Goal: Task Accomplishment & Management: Use online tool/utility

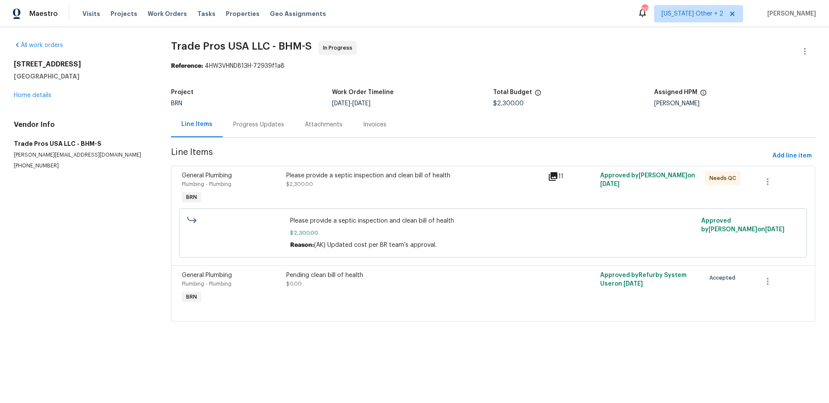
click at [703, 4] on div "Maestro Visits Projects Work Orders Tasks Properties Geo Assignments 30 [US_STA…" at bounding box center [414, 13] width 829 height 27
click at [703, 11] on span "[US_STATE] Other + 2" at bounding box center [693, 13] width 62 height 9
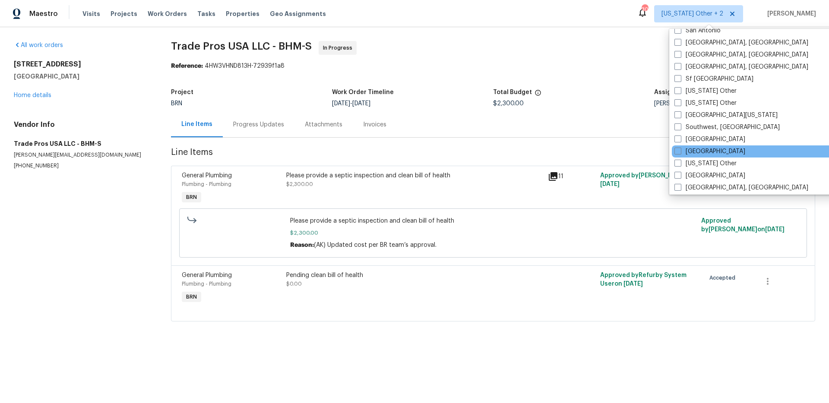
scroll to position [1177, 0]
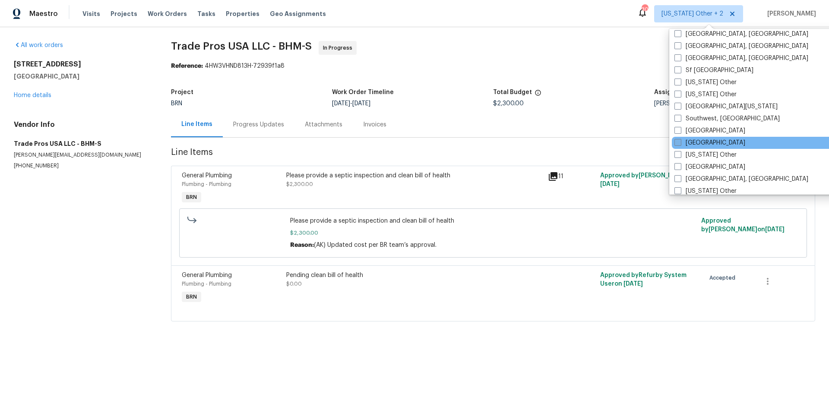
click at [701, 145] on label "[GEOGRAPHIC_DATA]" at bounding box center [709, 143] width 71 height 9
click at [680, 144] on input "[GEOGRAPHIC_DATA]" at bounding box center [677, 142] width 6 height 6
checkbox input "true"
click at [583, 64] on div "Reference: 4HW3VHND813H-72939f1a8" at bounding box center [493, 66] width 644 height 9
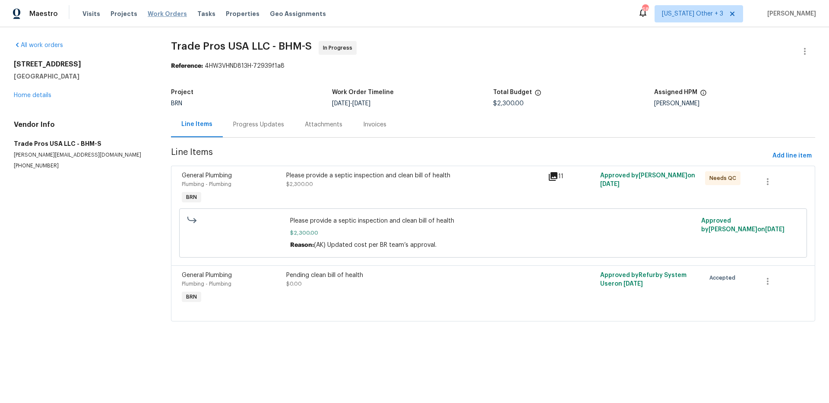
click at [164, 14] on span "Work Orders" at bounding box center [167, 13] width 39 height 9
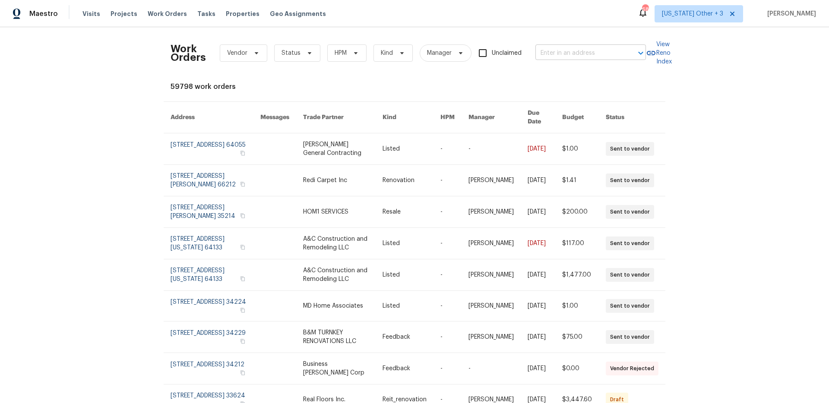
click at [564, 54] on input "text" at bounding box center [578, 53] width 86 height 13
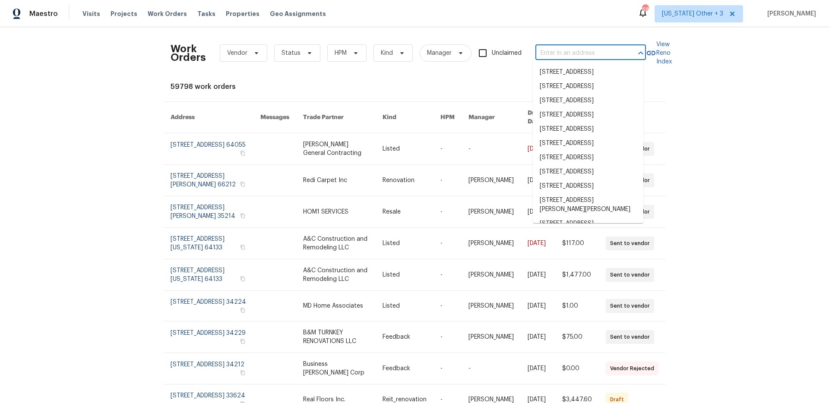
paste input "[STREET_ADDRESS]"
type input "[STREET_ADDRESS]"
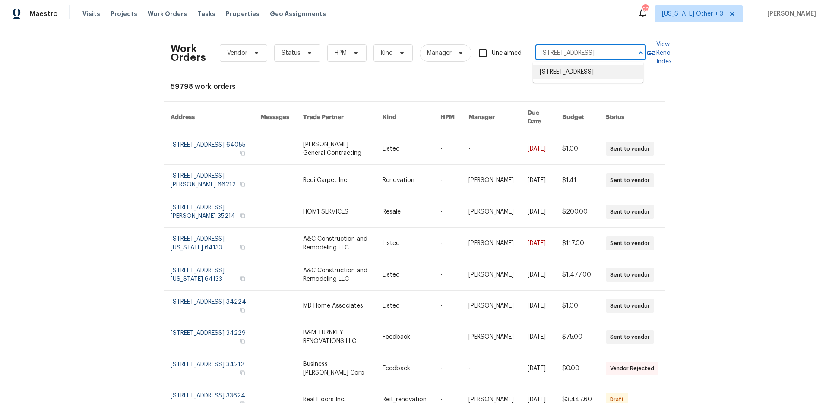
click at [570, 79] on li "[STREET_ADDRESS]" at bounding box center [588, 72] width 111 height 14
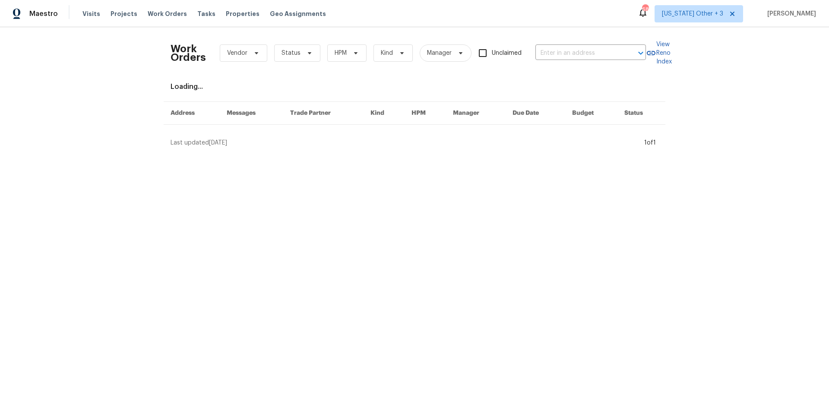
type input "[STREET_ADDRESS]"
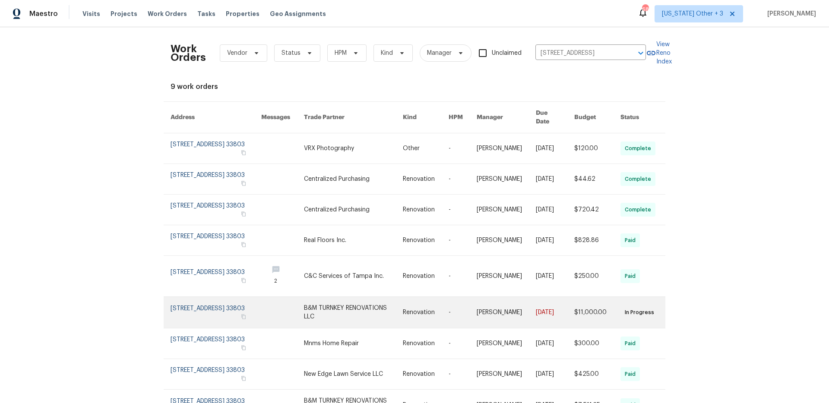
click at [294, 307] on link at bounding box center [282, 312] width 43 height 31
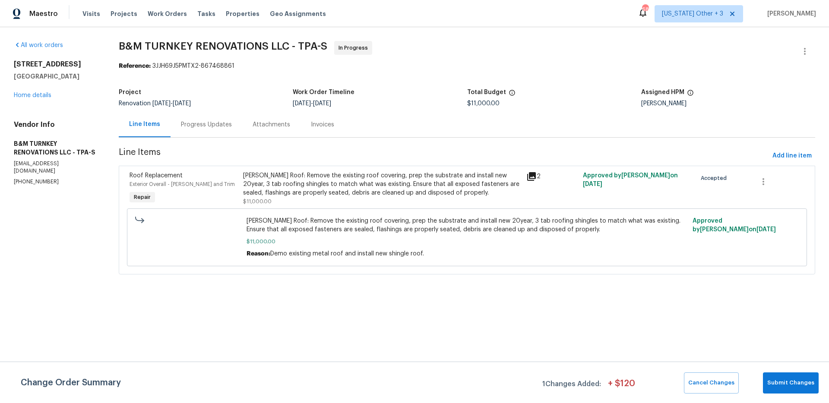
click at [533, 177] on icon at bounding box center [531, 176] width 10 height 10
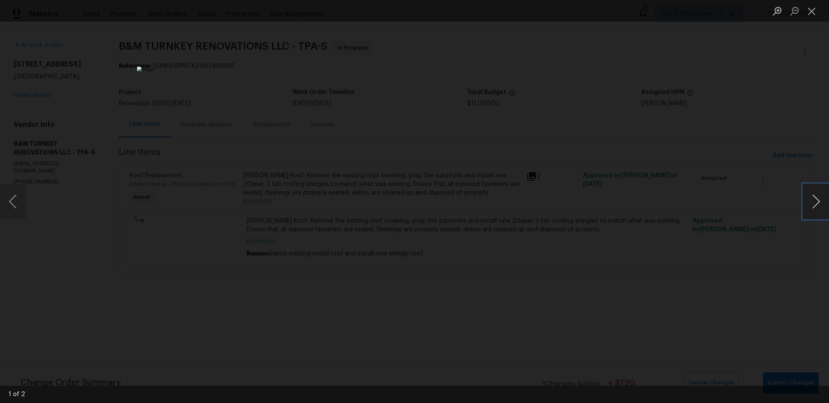
click at [817, 202] on button "Next image" at bounding box center [816, 201] width 26 height 35
click at [816, 15] on button "Close lightbox" at bounding box center [811, 10] width 17 height 15
